Goal: Transaction & Acquisition: Purchase product/service

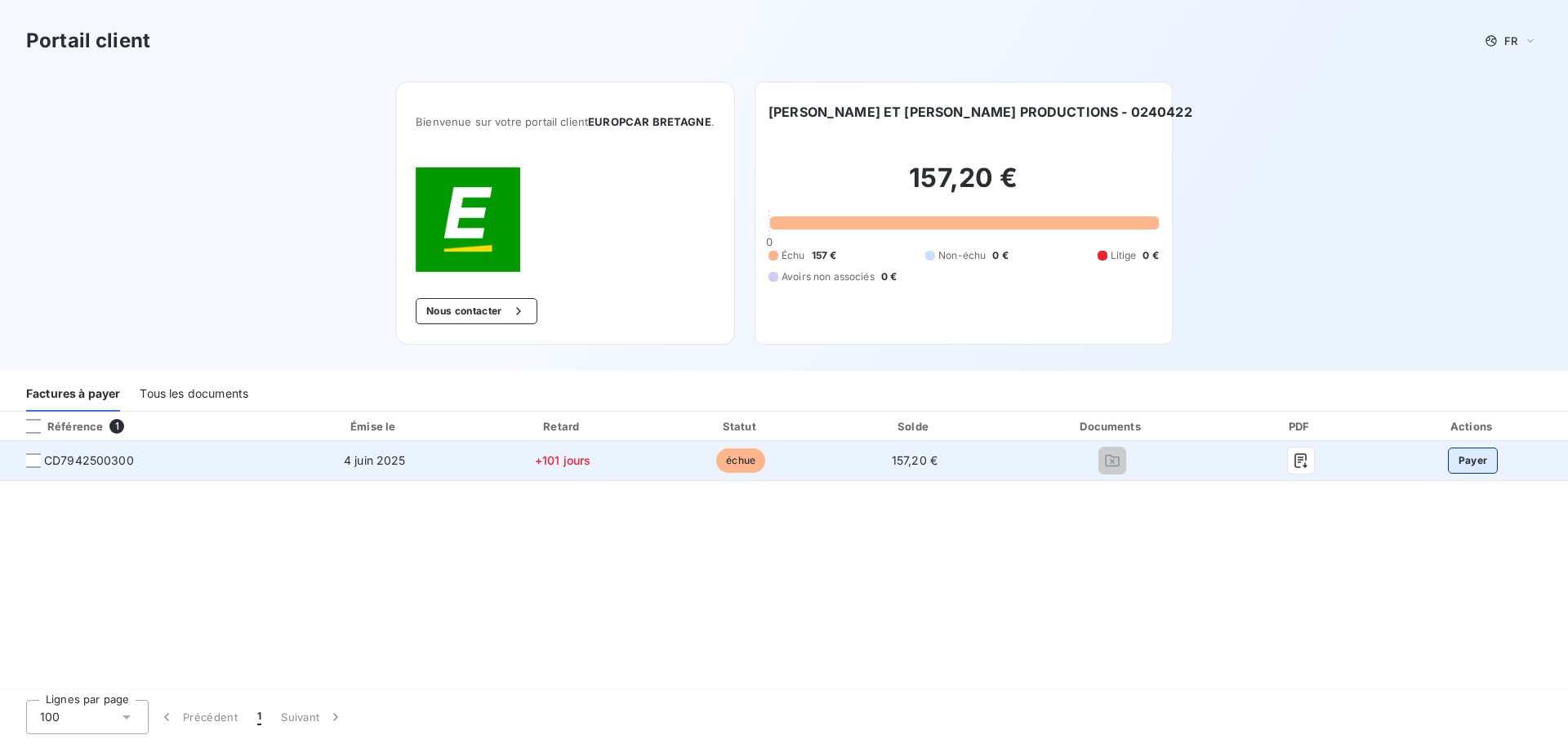
click at [1471, 466] on button "Payer" at bounding box center [1473, 460] width 51 height 27
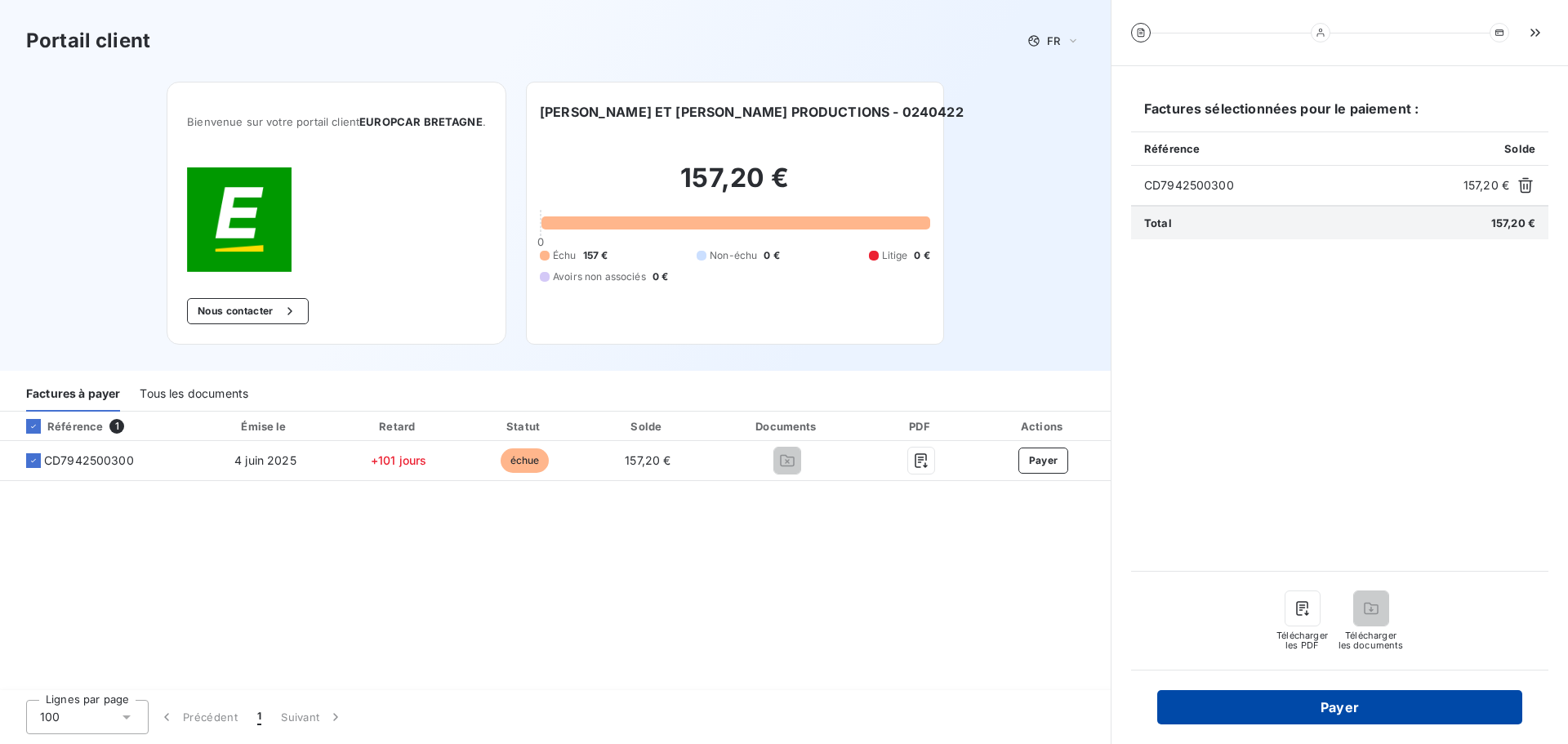
click at [1293, 715] on button "Payer" at bounding box center [1339, 707] width 364 height 34
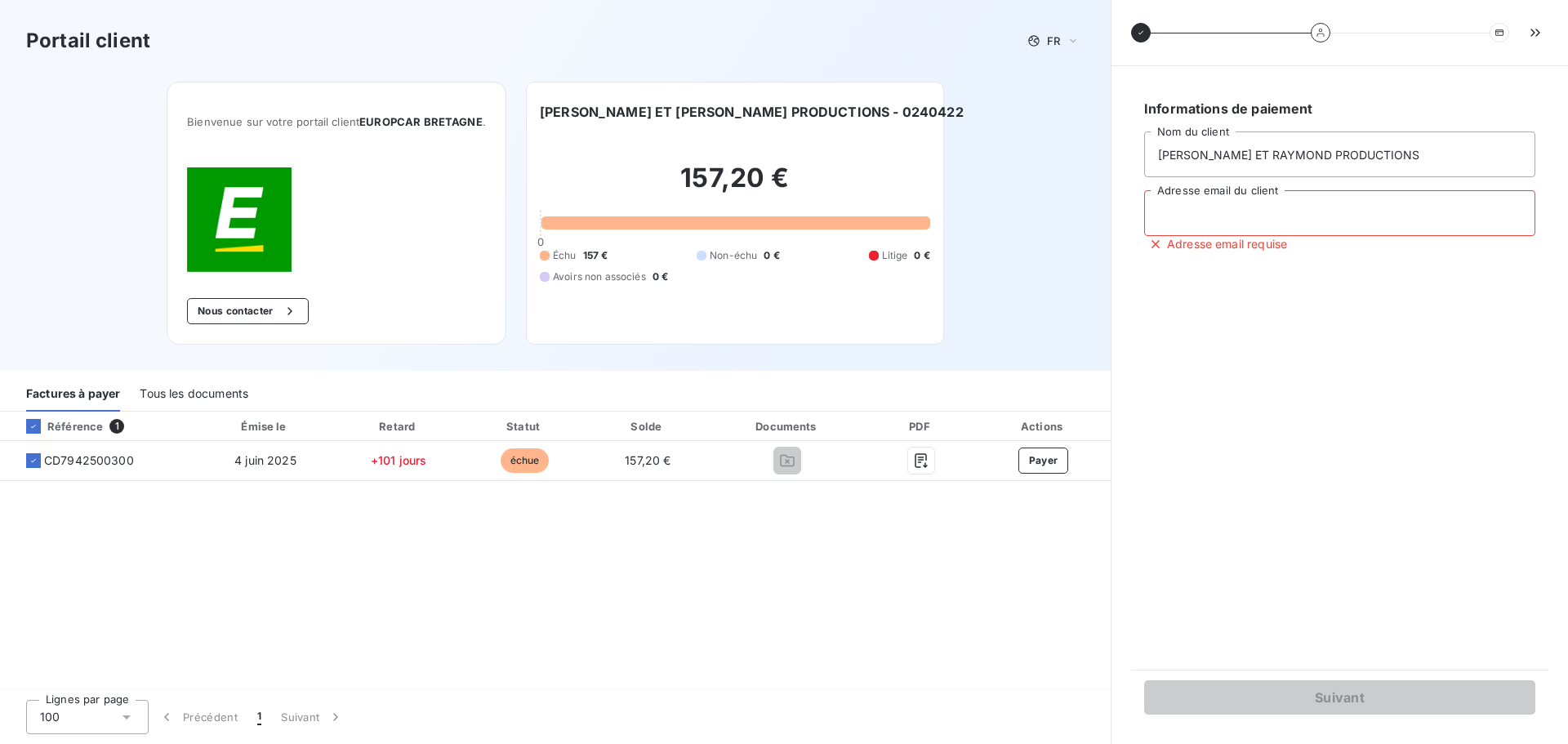
click at [1229, 227] on input "Adresse email du client" at bounding box center [1339, 213] width 391 height 46
paste input "[EMAIL_ADDRESS][DOMAIN_NAME]"
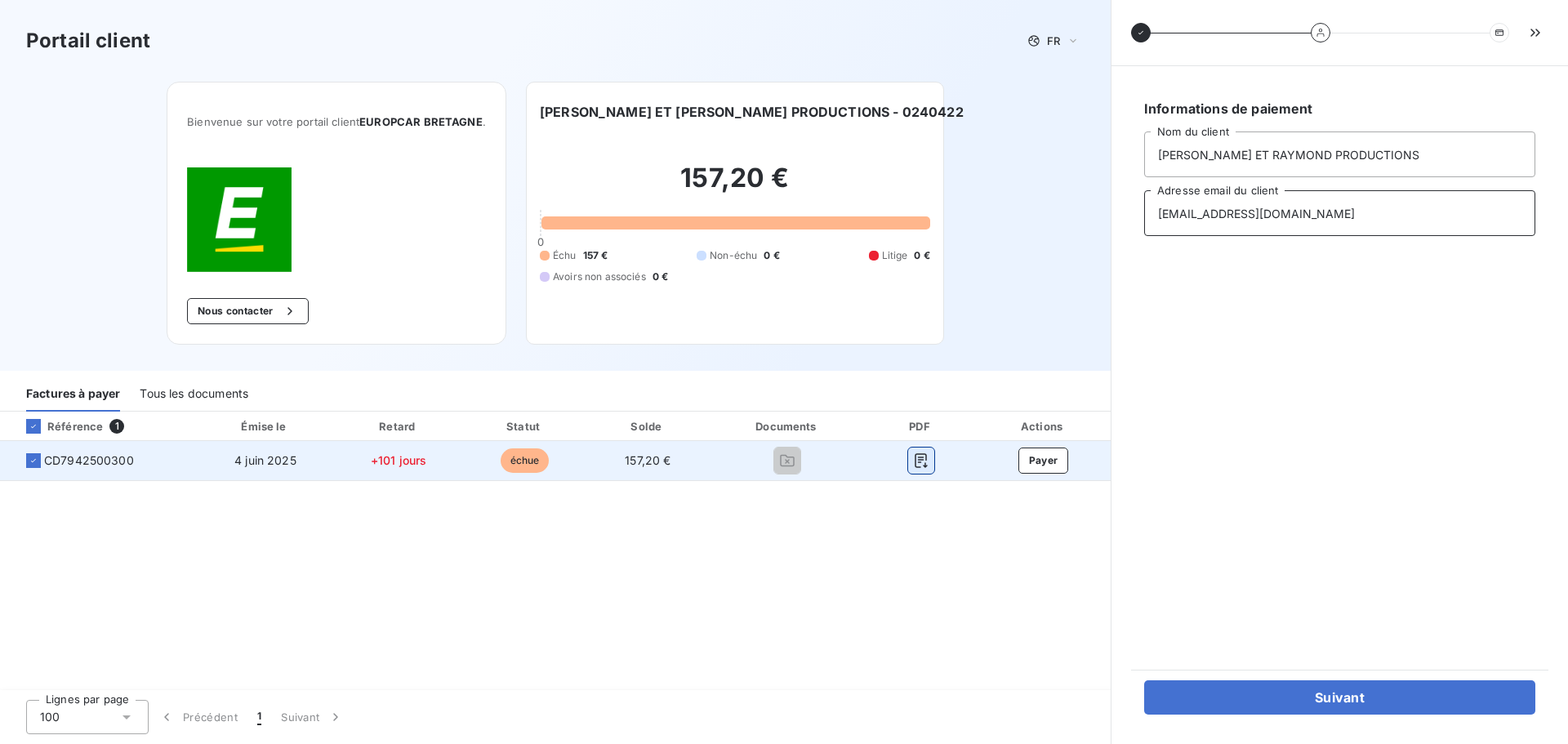
type input "[EMAIL_ADDRESS][DOMAIN_NAME]"
click at [920, 462] on icon "button" at bounding box center [921, 460] width 12 height 15
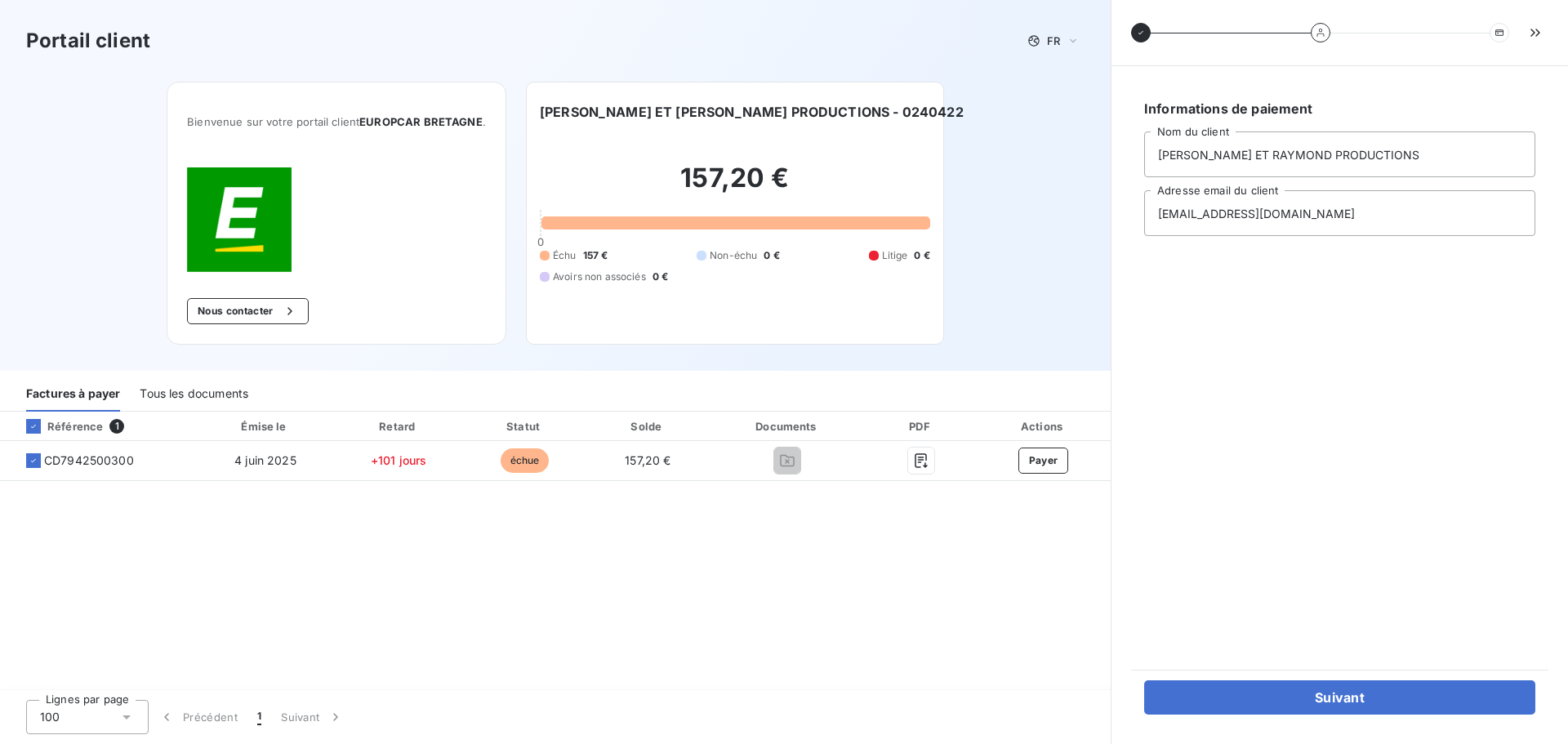
click at [1268, 410] on div "Informations de paiement [PERSON_NAME] ET [PERSON_NAME] PRODUCTIONS Nom du clie…" at bounding box center [1339, 368] width 418 height 564
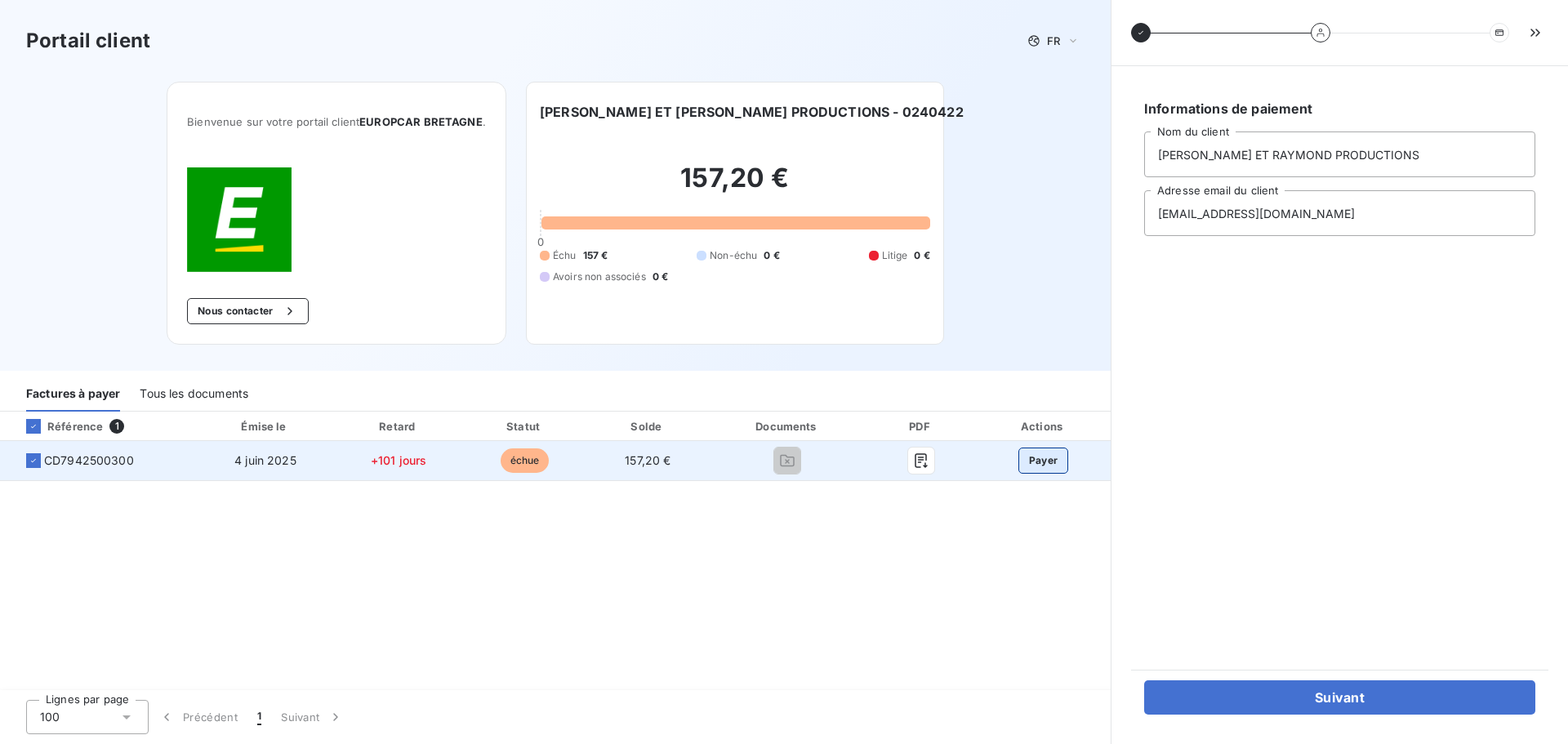
click at [1046, 463] on button "Payer" at bounding box center [1043, 460] width 51 height 27
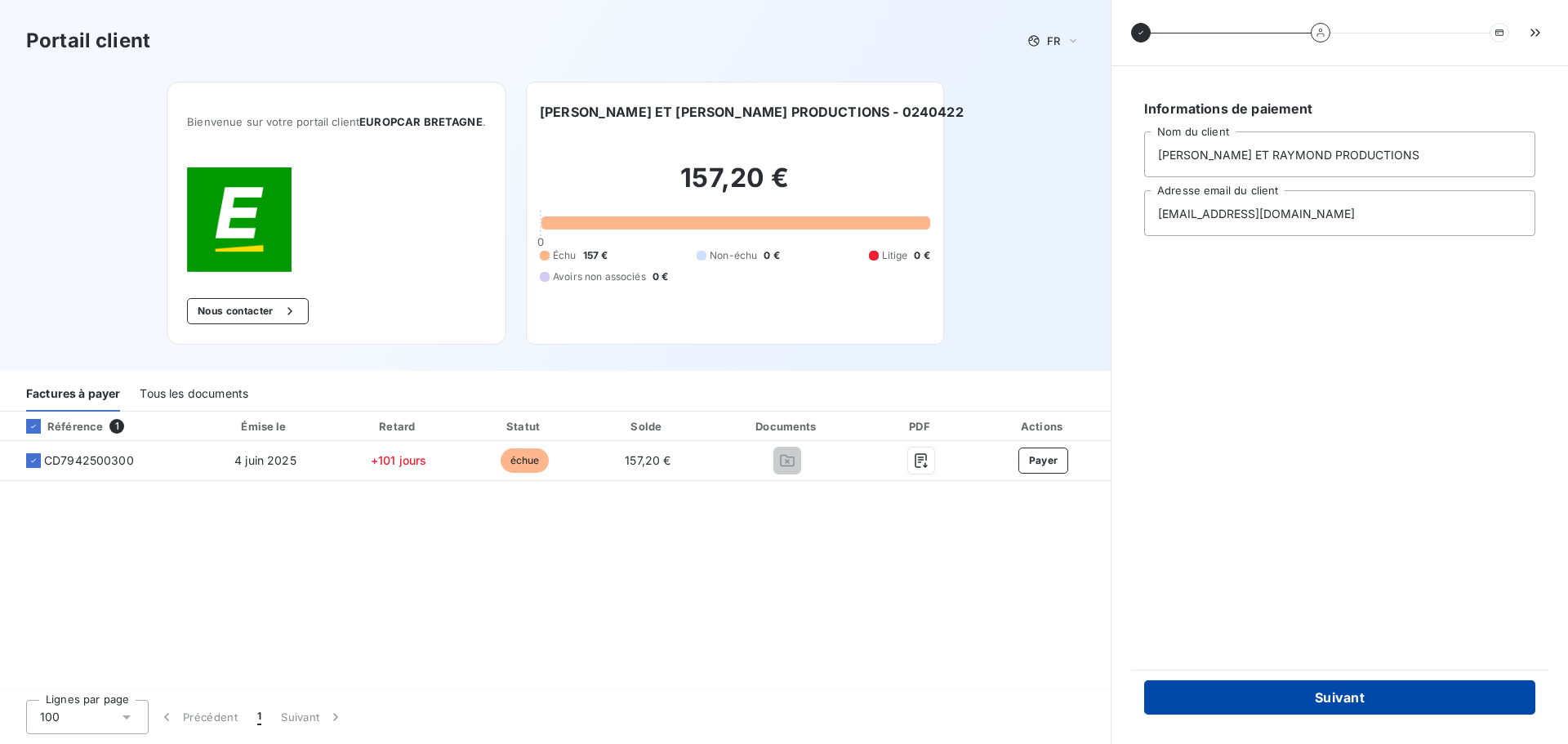
click at [1330, 702] on button "Suivant" at bounding box center [1339, 697] width 391 height 34
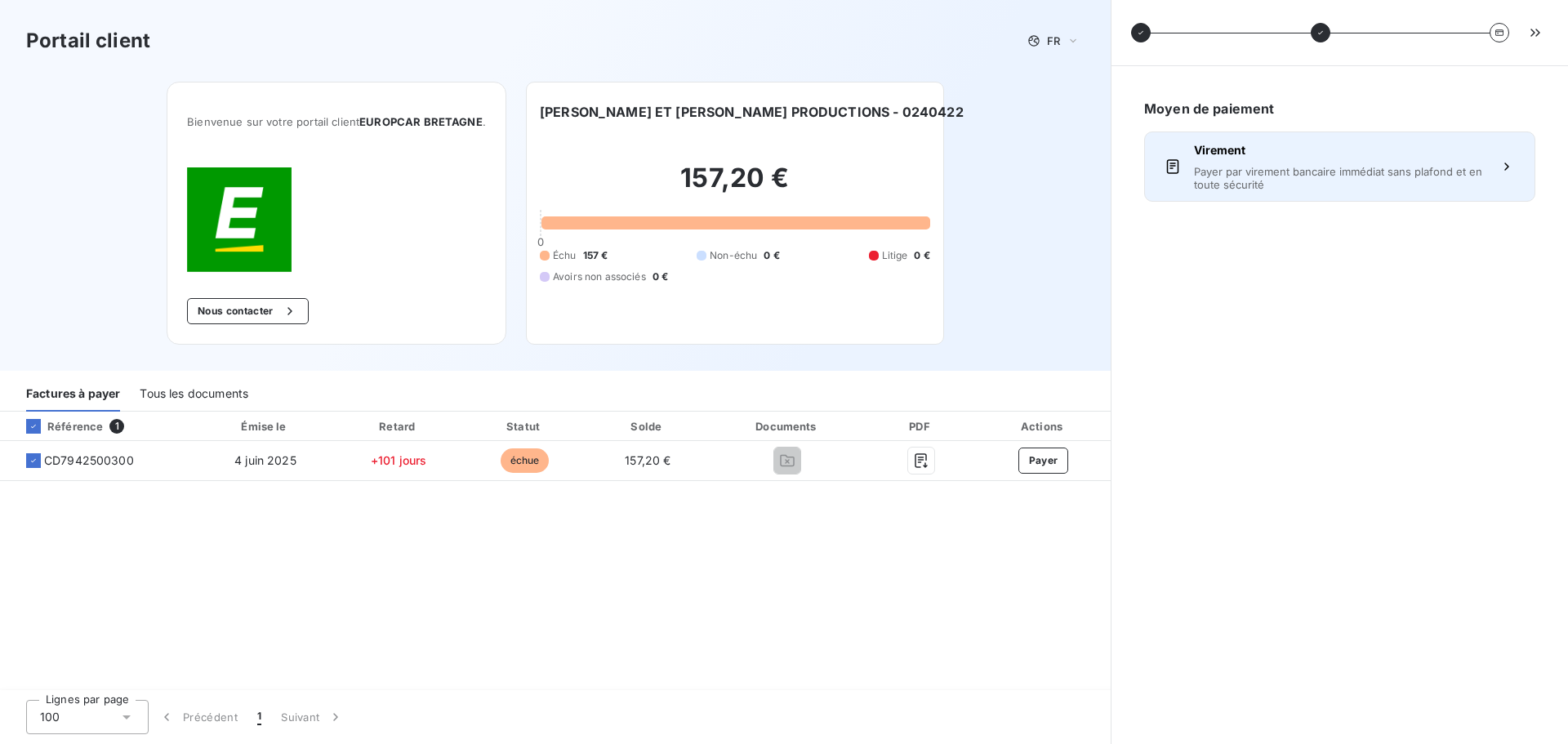
click at [1307, 183] on span "Payer par virement bancaire immédiat sans plafond et en toute sécurité" at bounding box center [1339, 178] width 292 height 27
